Goal: Use online tool/utility: Utilize a website feature to perform a specific function

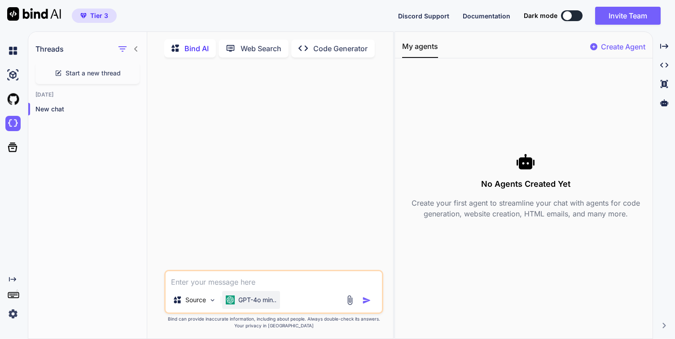
click at [250, 303] on p "GPT-4o min.." at bounding box center [257, 299] width 38 height 9
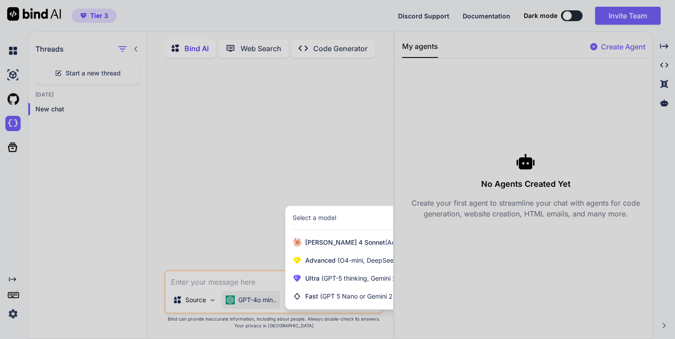
click at [269, 214] on div at bounding box center [337, 169] width 675 height 339
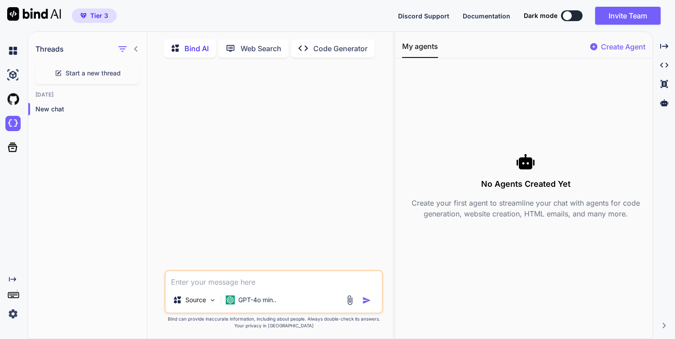
click at [622, 48] on p "Create Agent" at bounding box center [623, 46] width 44 height 11
type textarea "x"
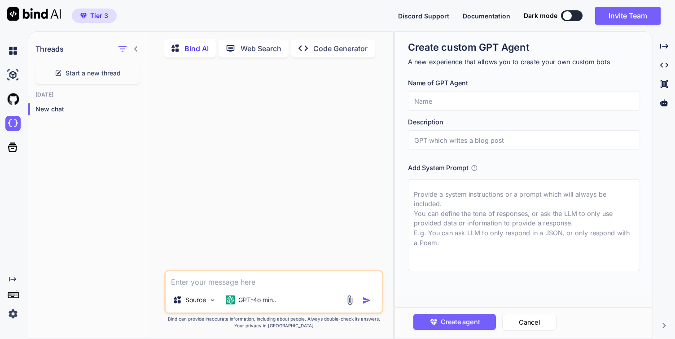
click at [484, 104] on input "text" at bounding box center [523, 101] width 232 height 20
click at [486, 139] on input "text" at bounding box center [523, 140] width 232 height 20
click at [332, 139] on div at bounding box center [274, 167] width 217 height 205
click at [4, 311] on div "Created with Pixso." at bounding box center [12, 298] width 24 height 46
click at [9, 311] on img at bounding box center [12, 313] width 15 height 15
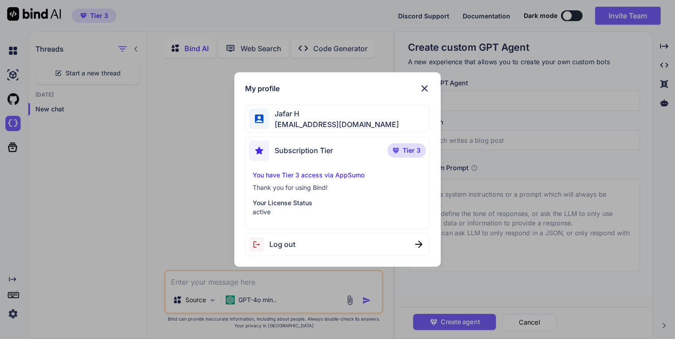
click at [301, 203] on p "Your License Status" at bounding box center [338, 202] width 170 height 9
click at [310, 176] on p "You have Tier 3 access via AppSumo" at bounding box center [338, 175] width 170 height 9
click at [407, 153] on span "Tier 3" at bounding box center [411, 150] width 18 height 9
click at [423, 83] on img at bounding box center [424, 88] width 11 height 11
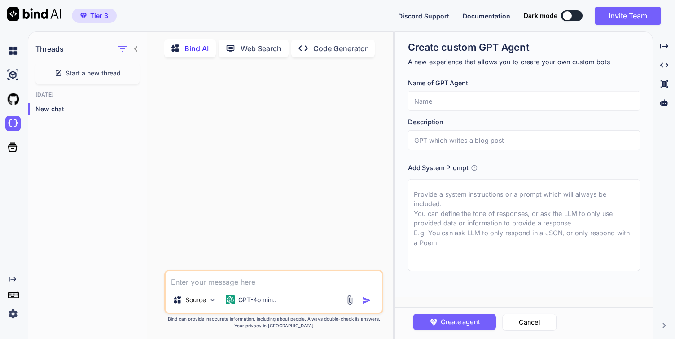
click at [2, 51] on div at bounding box center [12, 51] width 24 height 24
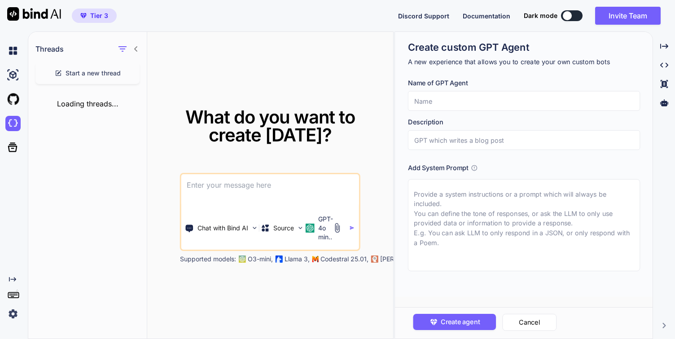
click at [4, 51] on div at bounding box center [12, 51] width 24 height 24
click at [10, 50] on img at bounding box center [12, 50] width 15 height 15
click at [218, 179] on textarea at bounding box center [270, 190] width 178 height 33
paste textarea "https://billing.petpooja.com/"
click at [186, 184] on textarea "https://billing.petpooja.com/" at bounding box center [270, 190] width 178 height 33
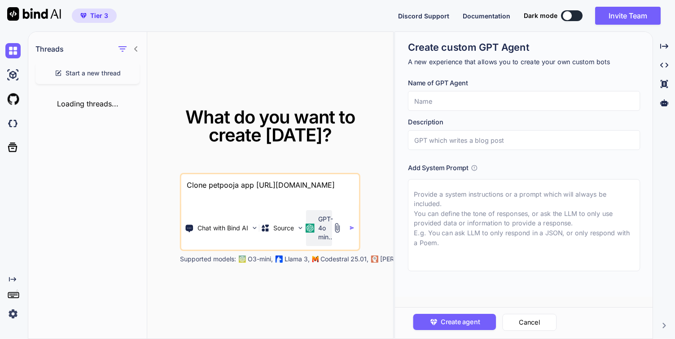
type textarea "Clone petpooja app https://billing.petpooja.com/"
click at [326, 228] on p "GPT-4o min.." at bounding box center [325, 227] width 15 height 27
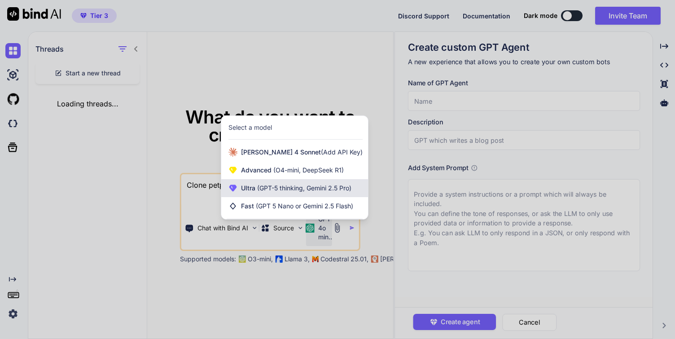
click at [331, 193] on div "Ultra (GPT-5 thinking, Gemini 2.5 Pro)" at bounding box center [294, 188] width 147 height 18
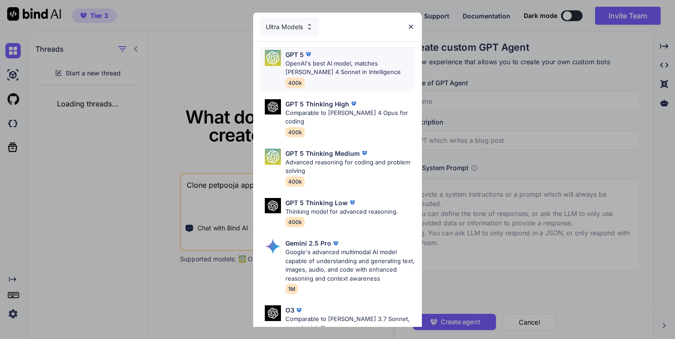
click at [361, 74] on p "OpenAI's best AI model, matches Claude 4 Sonnet in Intelligence" at bounding box center [349, 67] width 129 height 17
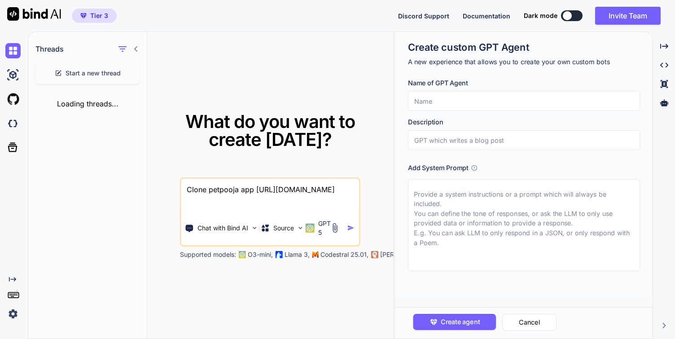
click at [354, 228] on img "button" at bounding box center [350, 227] width 7 height 7
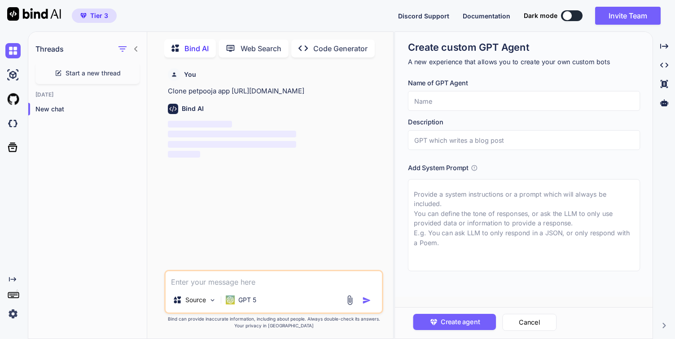
scroll to position [4, 0]
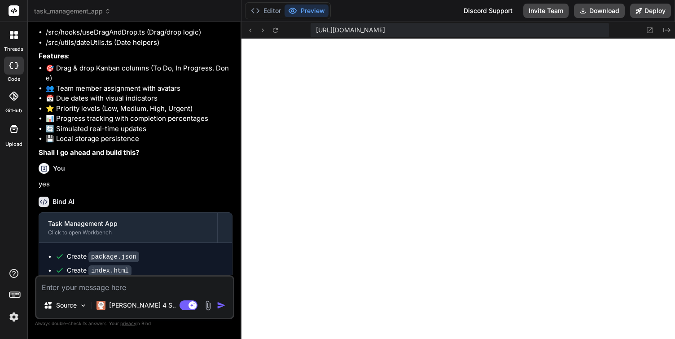
scroll to position [497, 0]
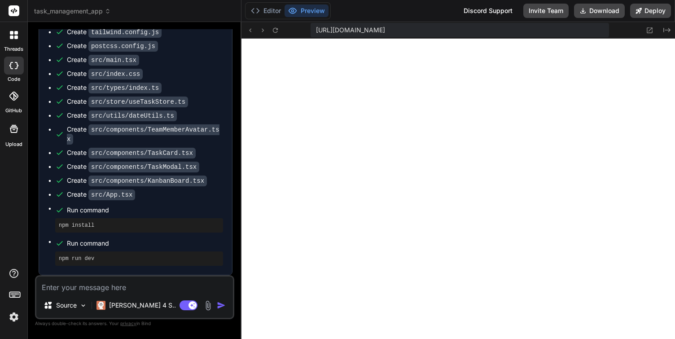
click at [61, 283] on textarea at bounding box center [134, 284] width 197 height 16
type textarea "f"
type textarea "x"
type textarea "fi"
type textarea "x"
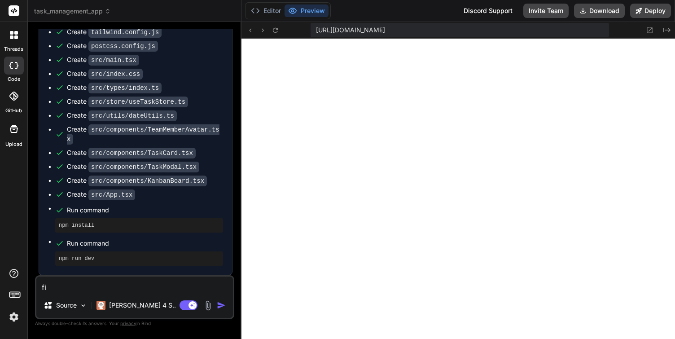
type textarea "fix"
type textarea "x"
type textarea "fix"
type textarea "x"
type textarea "fix c"
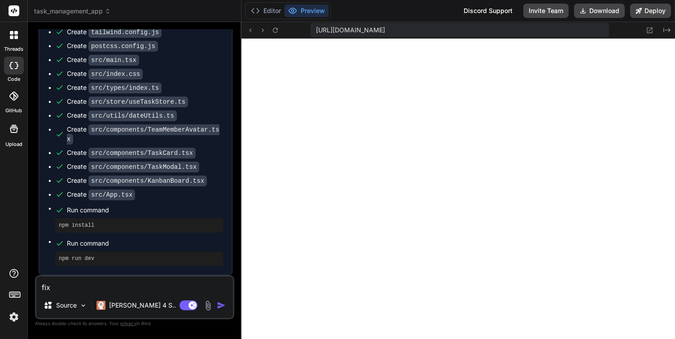
type textarea "x"
type textarea "fix co"
type textarea "x"
type textarea "fix cod"
type textarea "x"
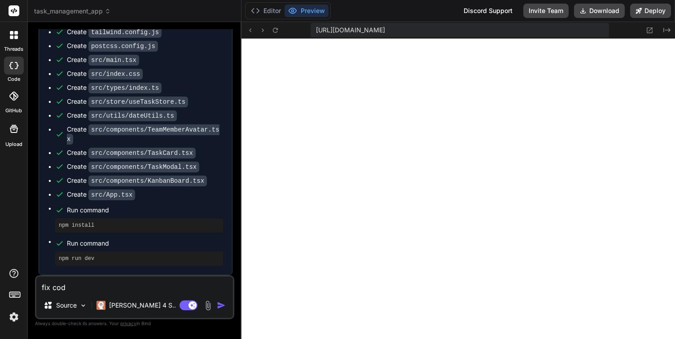
type textarea "fix code"
type textarea "x"
click at [51, 288] on textarea "fix code" at bounding box center [134, 284] width 197 height 16
type textarea "fix ecode"
type textarea "x"
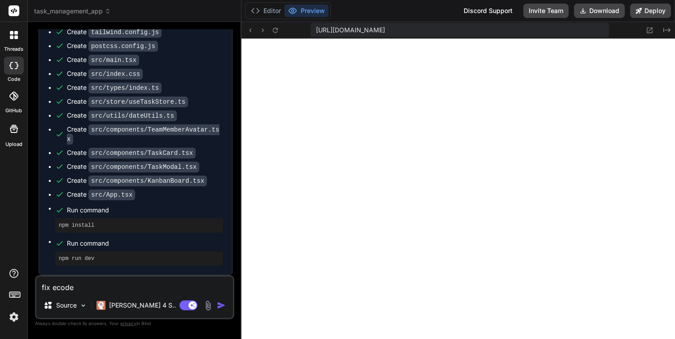
type textarea "fix ercode"
type textarea "x"
type textarea "fix errcode"
type textarea "x"
type textarea "fix errocode"
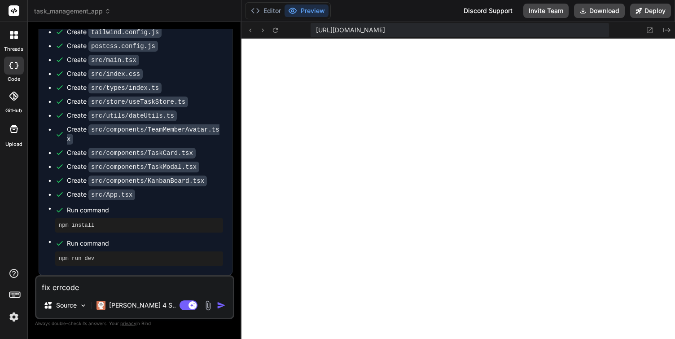
type textarea "x"
type textarea "fix errorcode"
type textarea "x"
type textarea "fix error code"
type textarea "x"
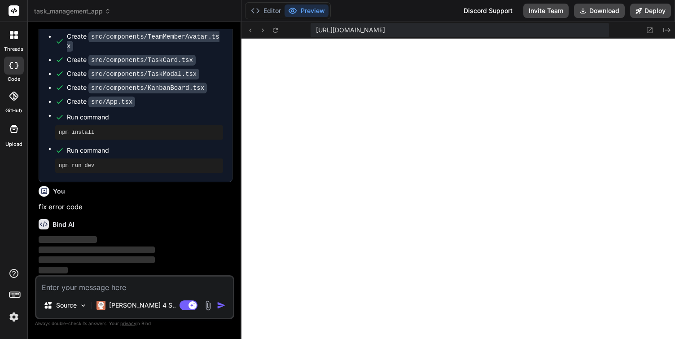
scroll to position [590, 0]
click at [641, 10] on icon at bounding box center [638, 11] width 6 height 6
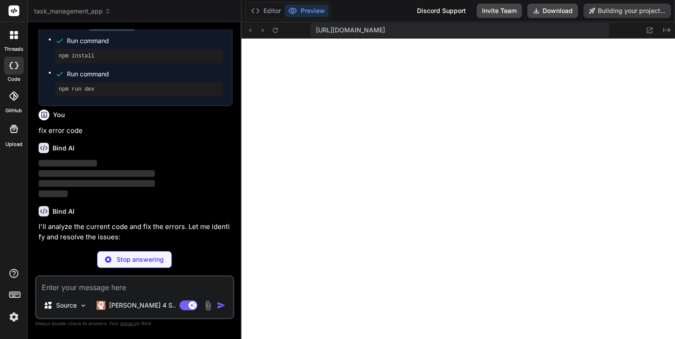
scroll to position [669, 0]
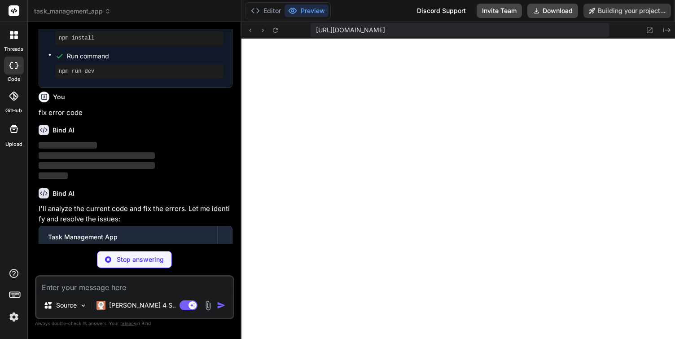
click at [306, 7] on button "Preview" at bounding box center [306, 10] width 44 height 13
type textarea "x"
type textarea ".min-w-12 { min-width: 3rem; } }"
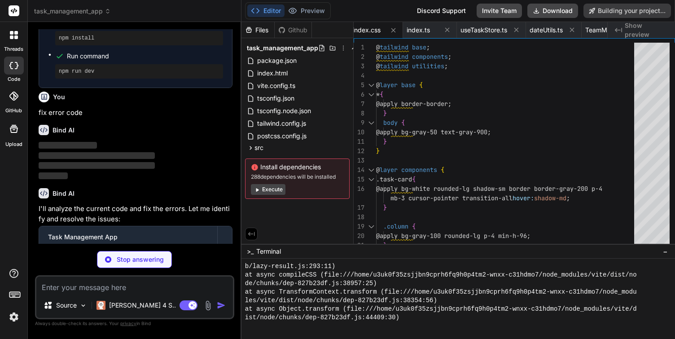
type textarea "x"
type textarea "}, plugins: [], }"
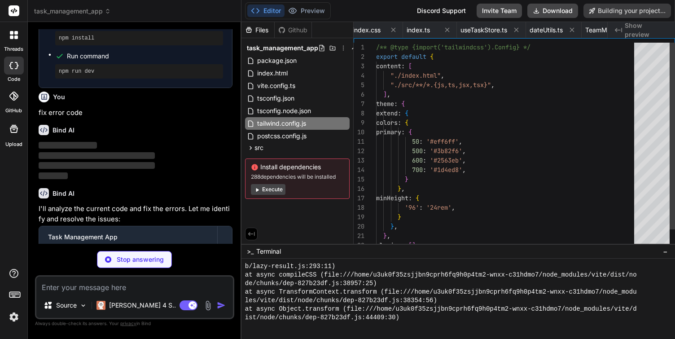
scroll to position [37, 0]
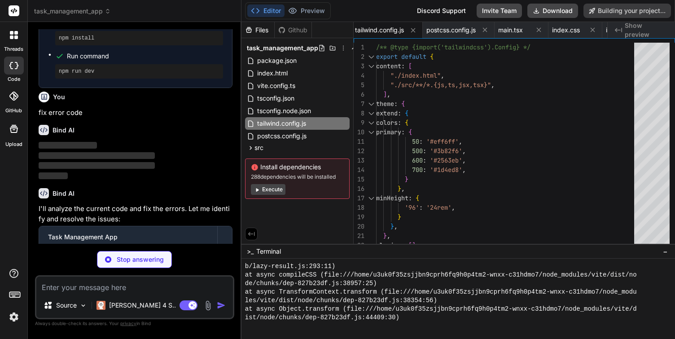
click at [276, 191] on button "Execute" at bounding box center [268, 189] width 35 height 11
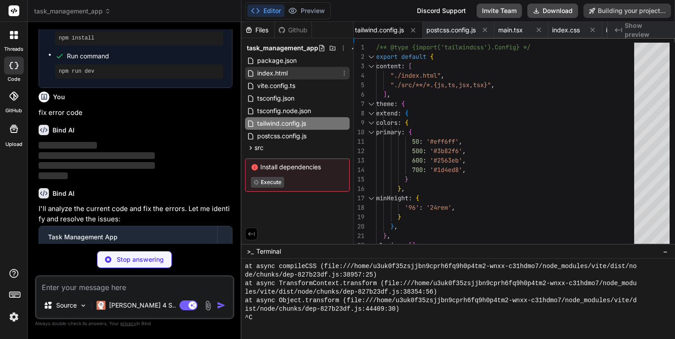
type textarea "x"
click at [273, 73] on span "index.html" at bounding box center [272, 73] width 32 height 11
type textarea "<div id="root"></div> <script type="module" src="/src/main.tsx"></script> </bod…"
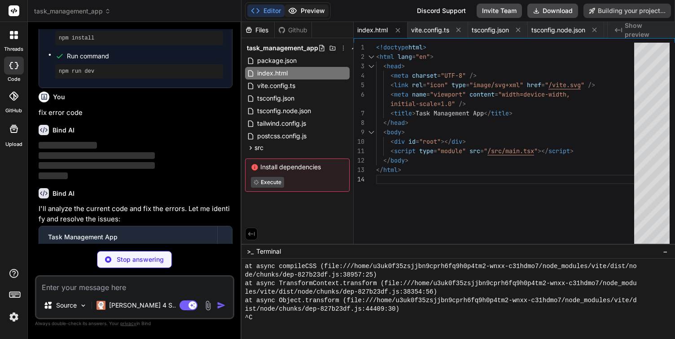
click at [297, 13] on button "Preview" at bounding box center [306, 10] width 44 height 13
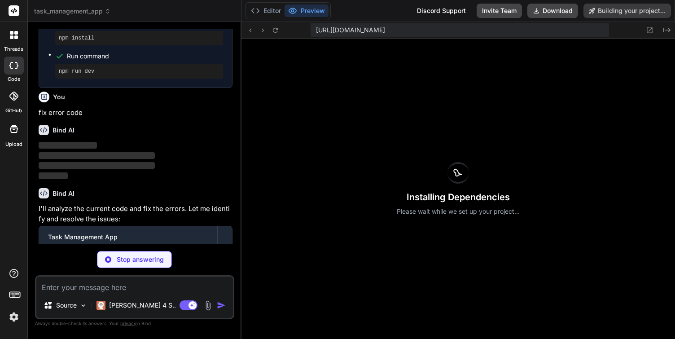
type textarea "x"
type textarea "console.error('Failed to load from localStorage:', error); } } }, }));"
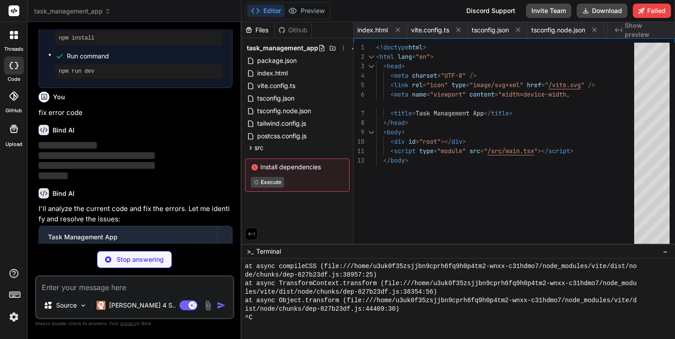
type textarea "x"
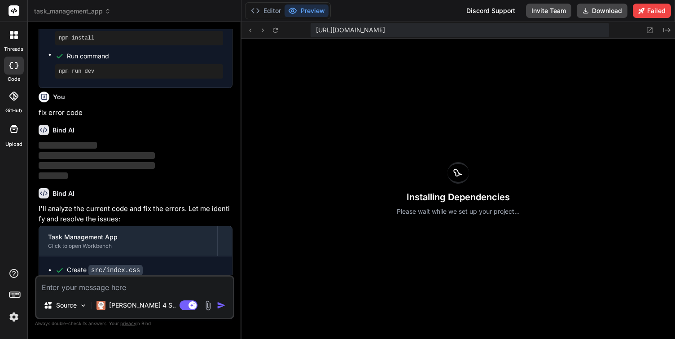
type textarea "x"
